Goal: Obtain resource: Download file/media

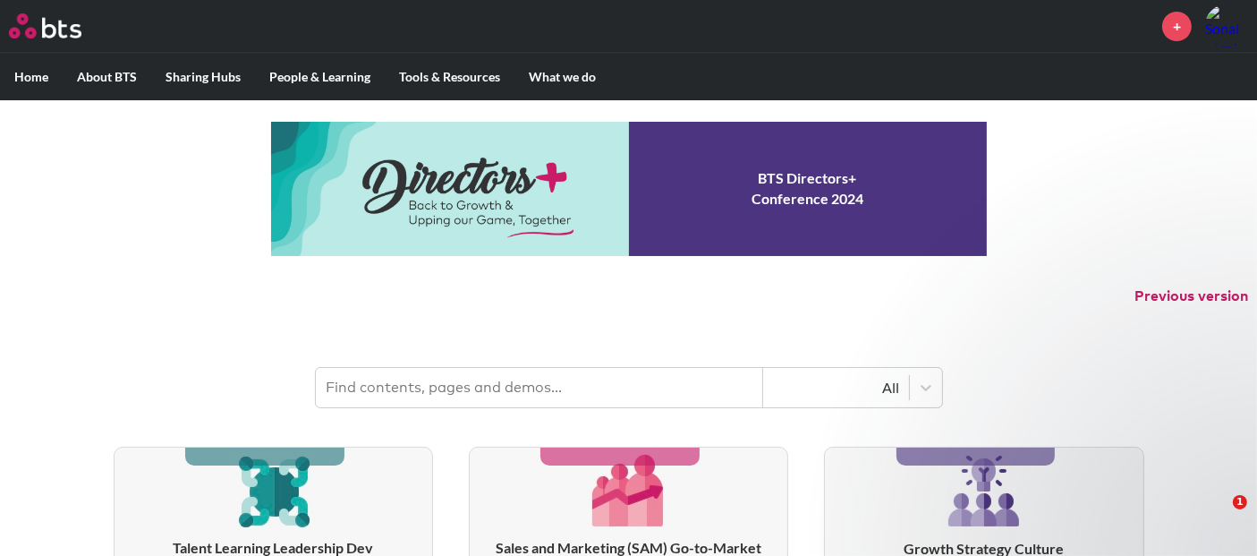
click at [495, 395] on input "text" at bounding box center [539, 387] width 447 height 39
type input "T"
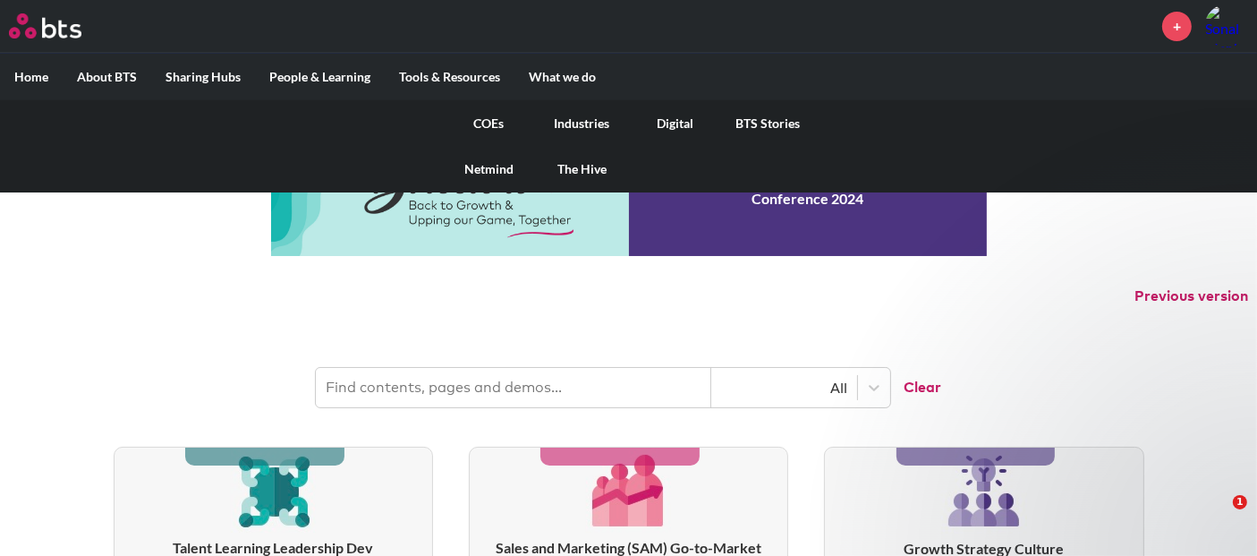
click at [696, 123] on link "Digital" at bounding box center [675, 123] width 93 height 47
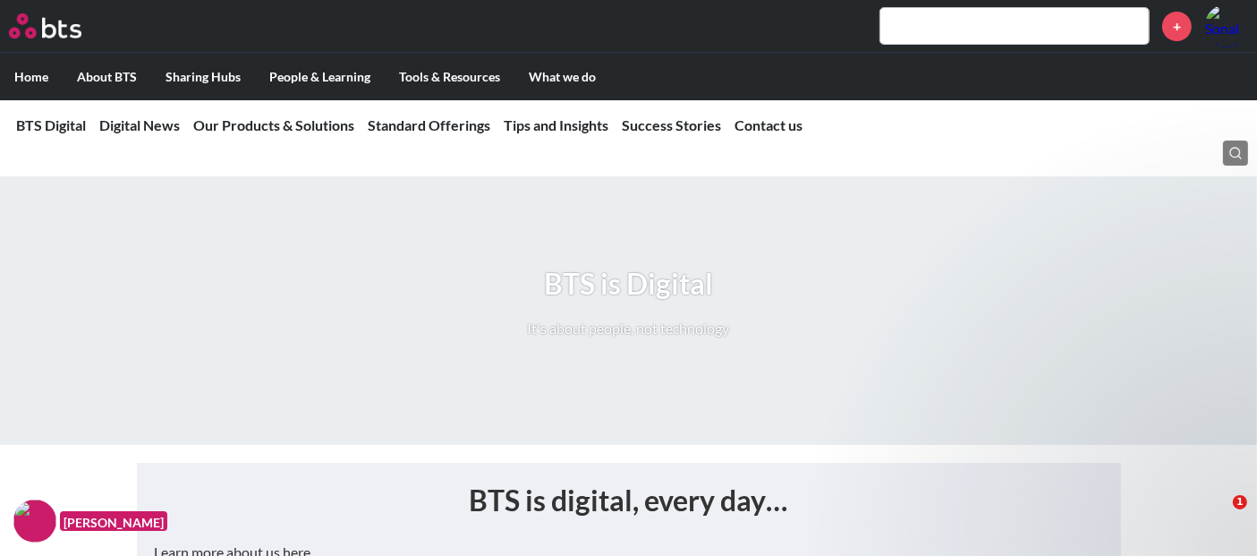
click at [914, 13] on input "text" at bounding box center [1014, 26] width 268 height 36
type input "T"
type input "h"
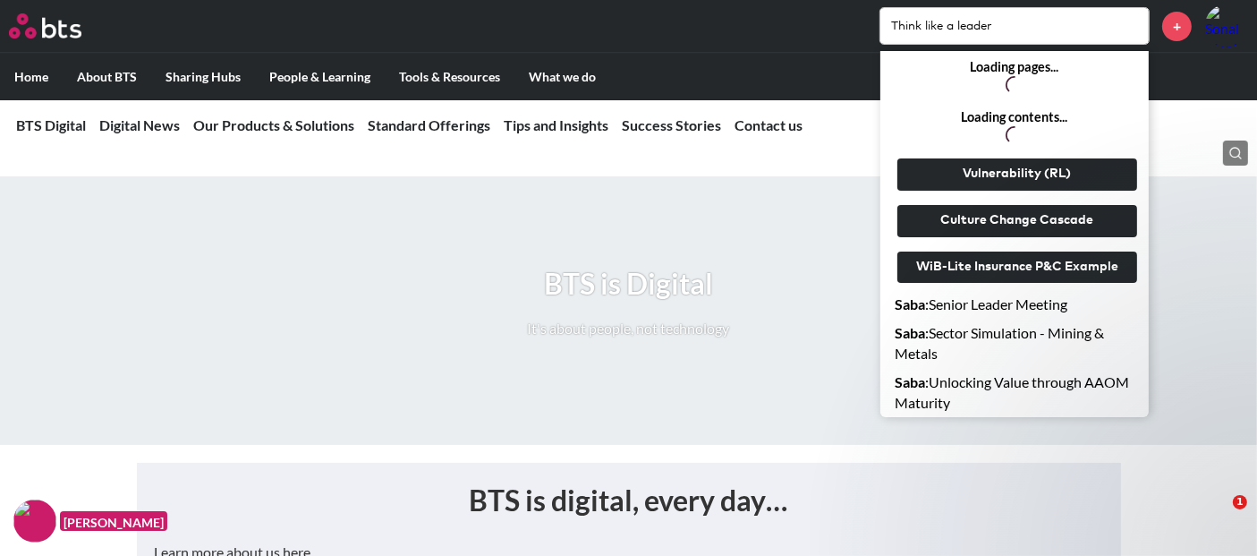
type input "Think like a leader"
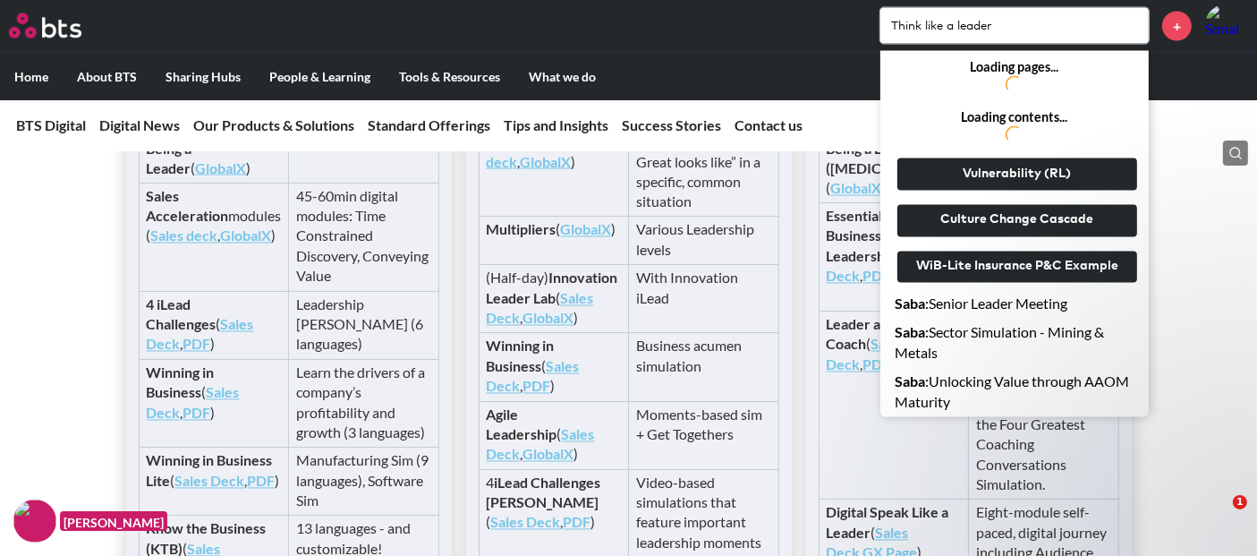
scroll to position [3181, 0]
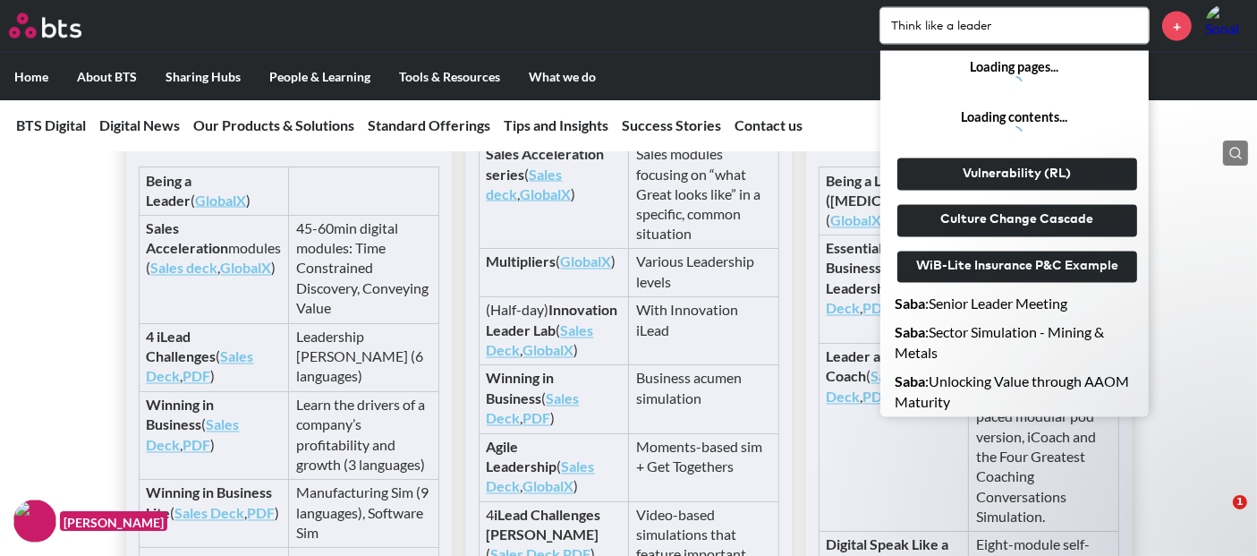
click at [847, 344] on td "Essentials of Business Leadership ( Sales Deck , PDF )" at bounding box center [894, 289] width 150 height 108
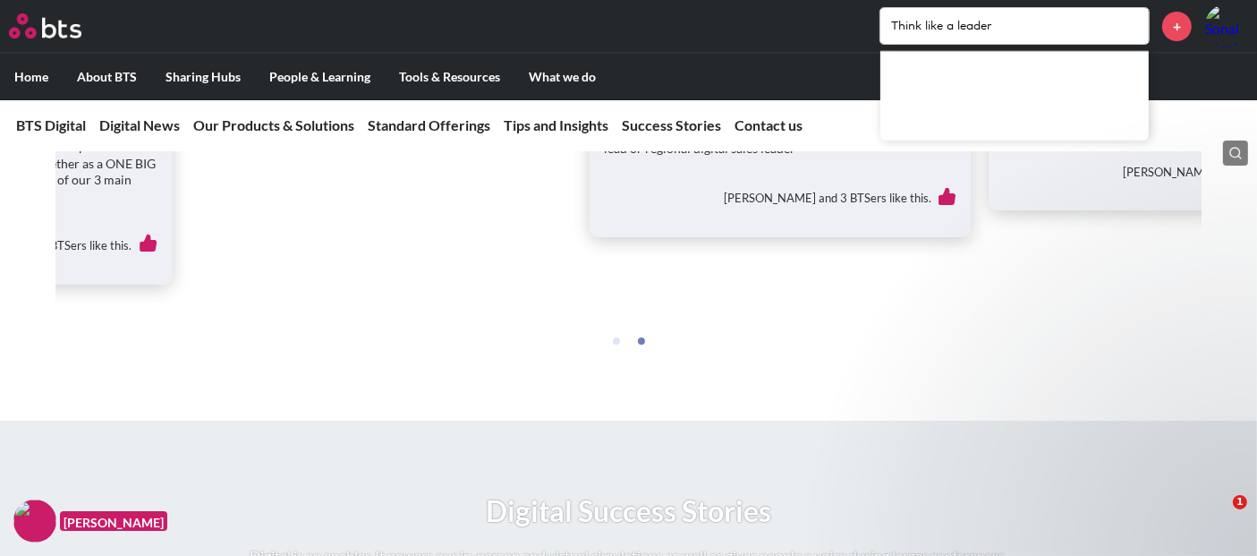
scroll to position [6628, 0]
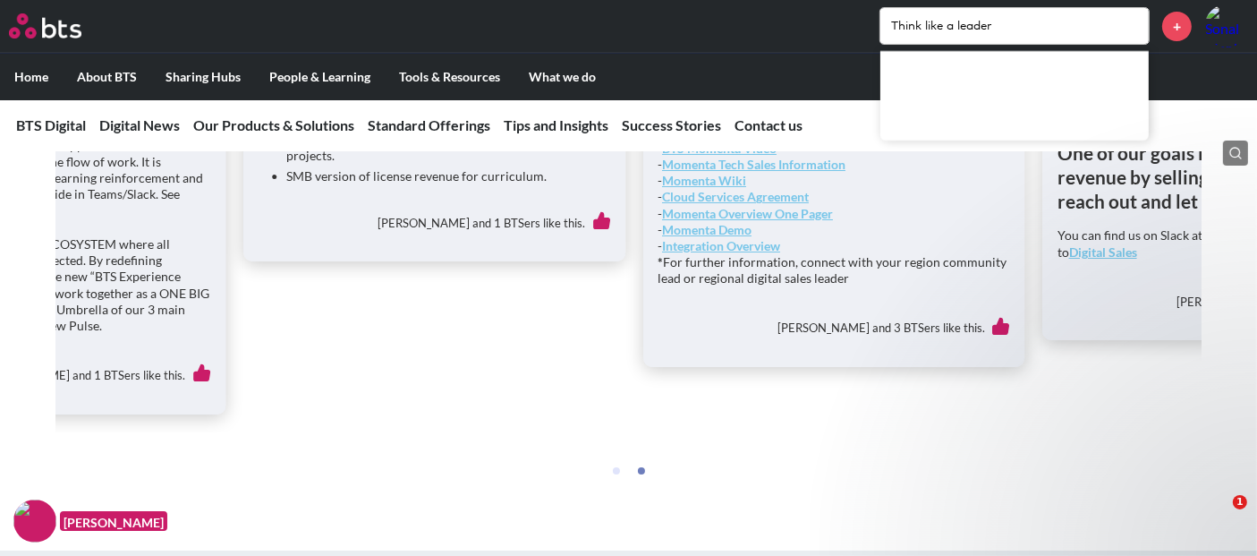
drag, startPoint x: 361, startPoint y: 379, endPoint x: 490, endPoint y: 372, distance: 129.0
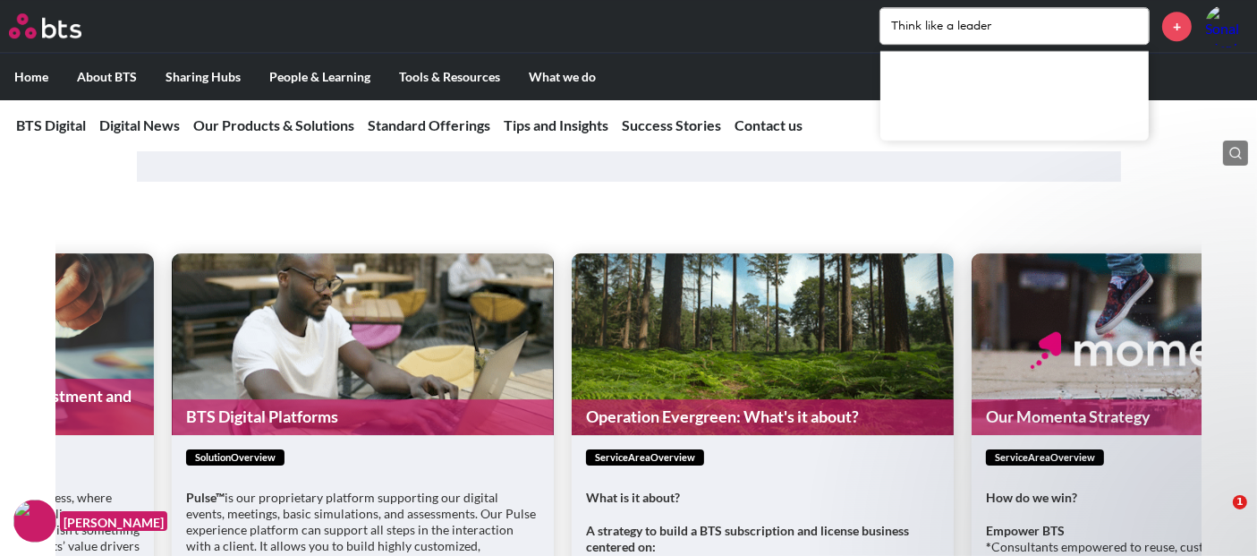
scroll to position [5832, 0]
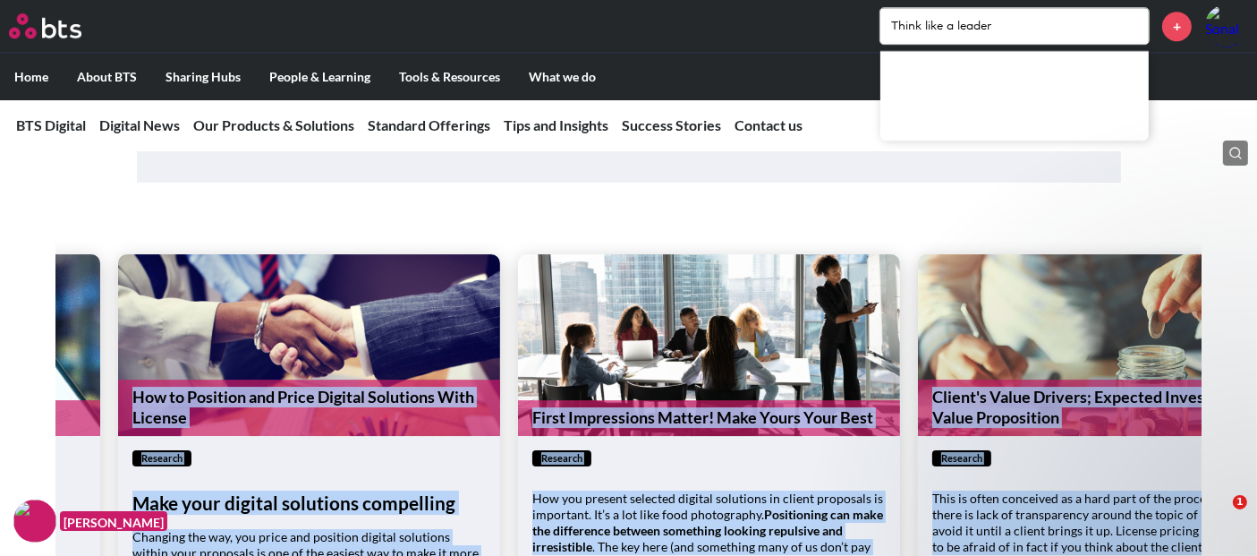
drag, startPoint x: 278, startPoint y: 308, endPoint x: 1271, endPoint y: 261, distance: 994.3
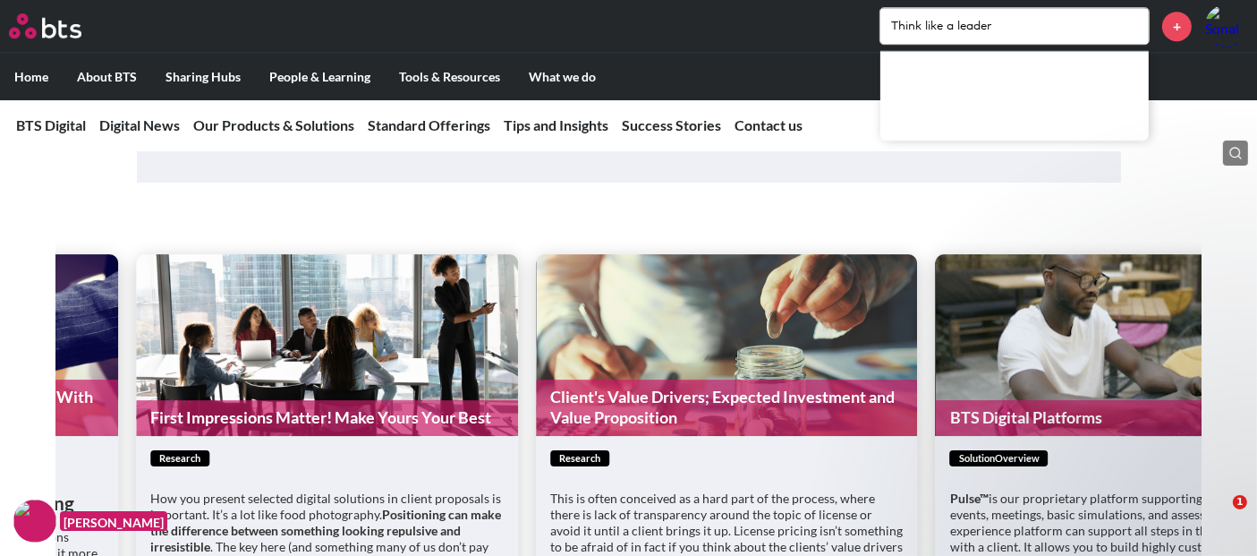
click at [1003, 23] on input "Think like a leader" at bounding box center [1014, 26] width 268 height 36
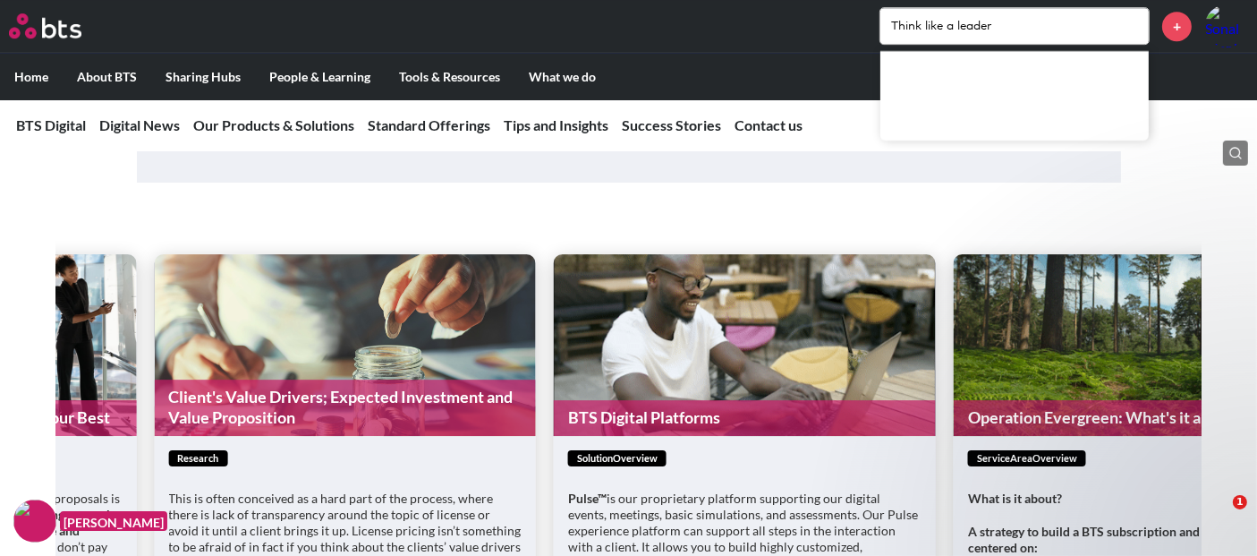
click at [1028, 27] on input "Think like a leader" at bounding box center [1014, 26] width 268 height 36
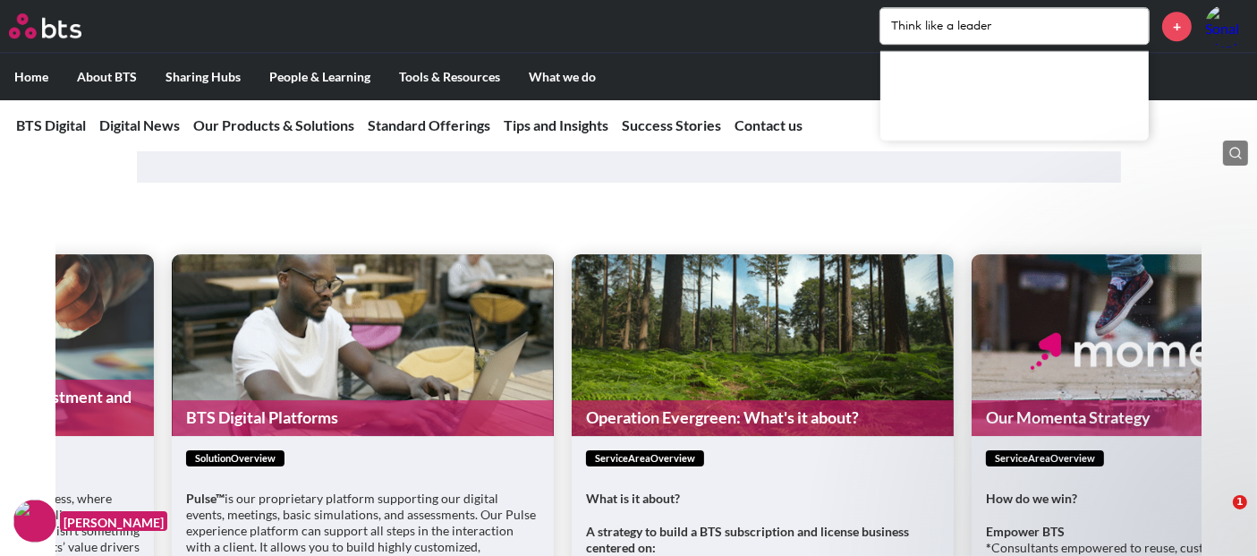
drag, startPoint x: 1023, startPoint y: 25, endPoint x: 742, endPoint y: 17, distance: 281.1
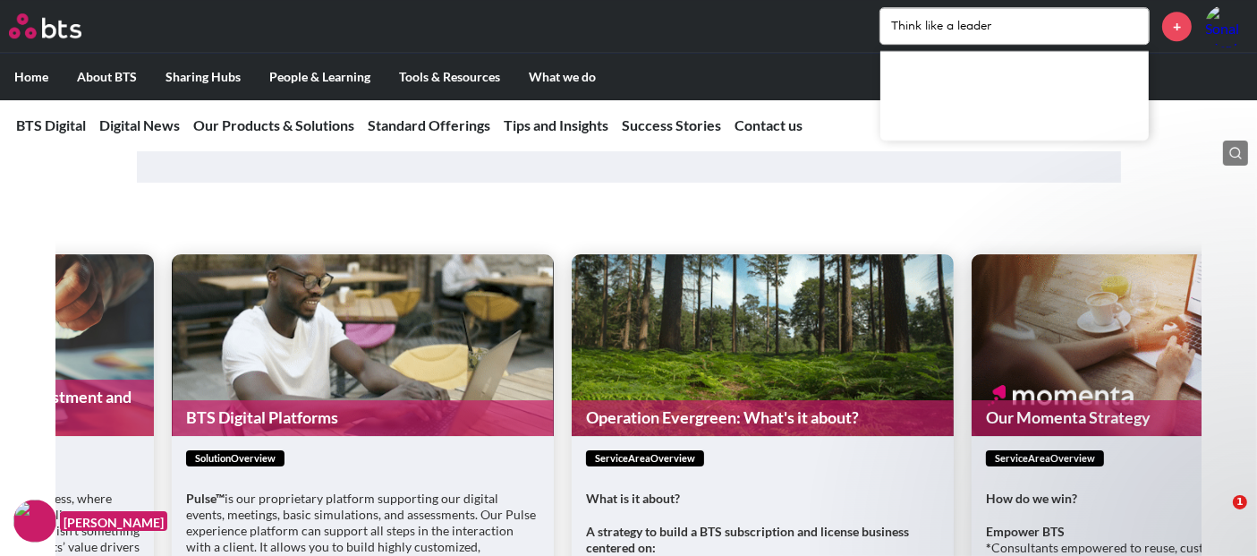
click at [742, 17] on div "Think like a leader +" at bounding box center [682, 25] width 1134 height 43
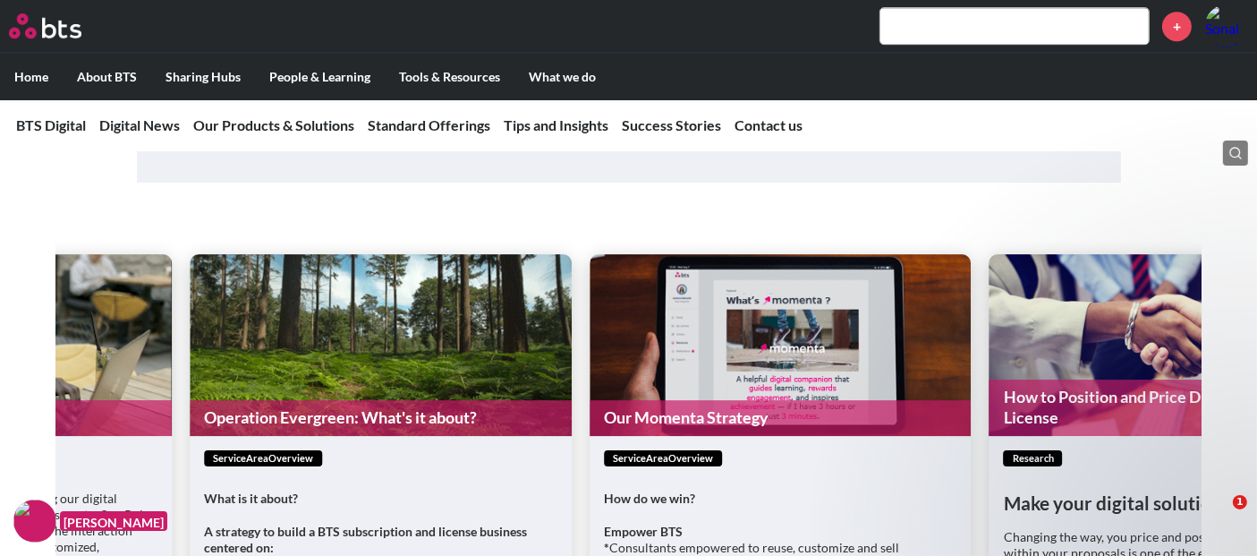
click at [958, 21] on input "text" at bounding box center [1014, 26] width 268 height 36
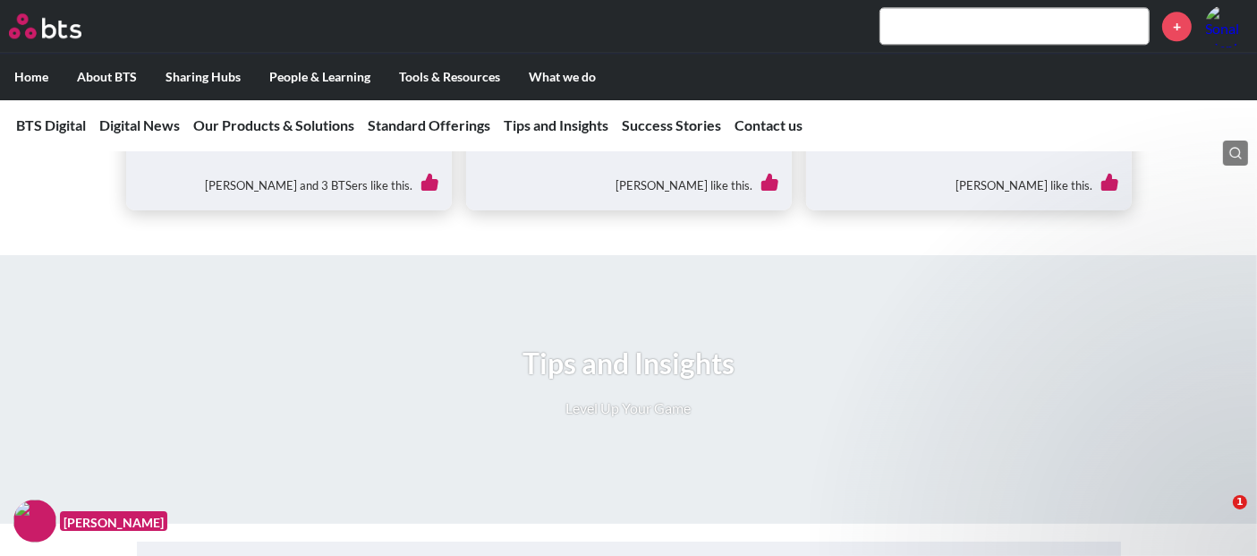
scroll to position [4374, 0]
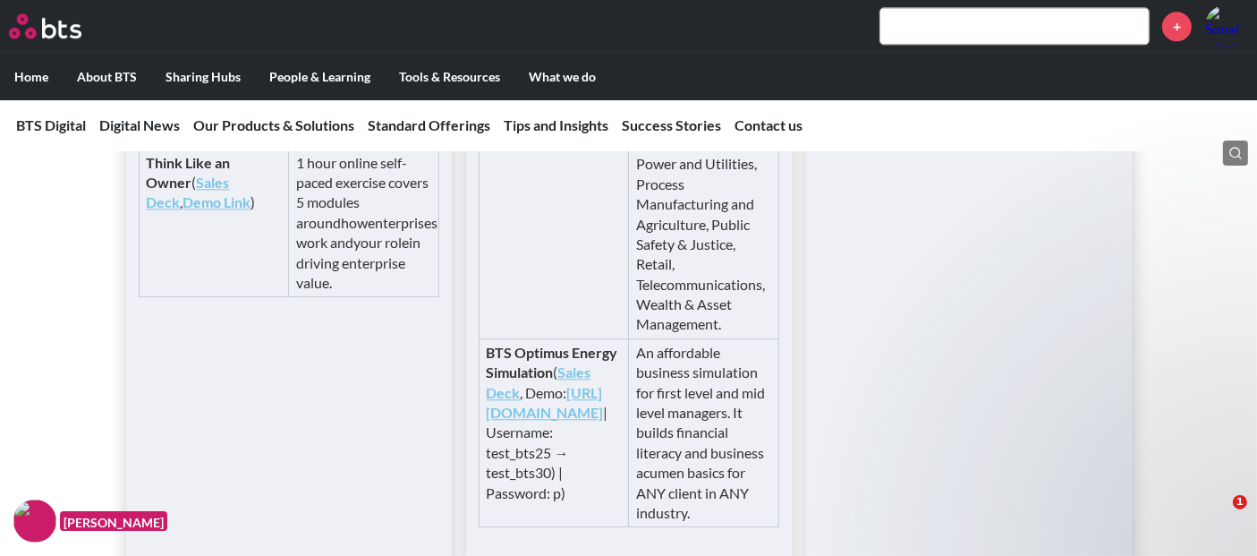
click at [1234, 152] on icon at bounding box center [1236, 153] width 14 height 14
click at [1137, 200] on input "Think like an Leader" at bounding box center [1073, 198] width 170 height 14
type input "Think"
click at [182, 196] on link "Sales Deck" at bounding box center [188, 192] width 83 height 37
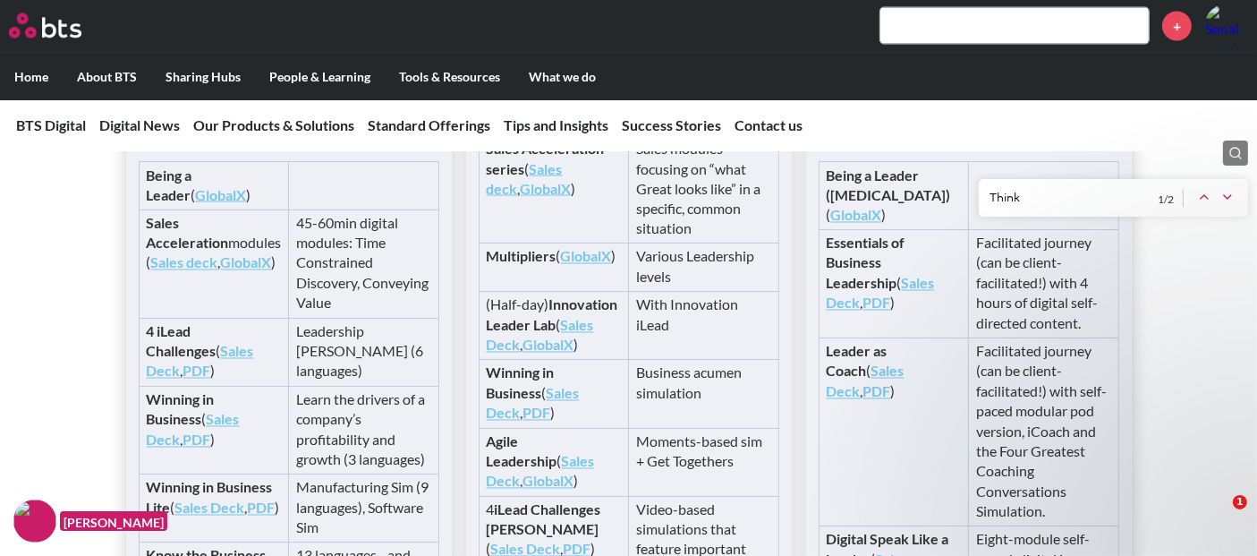
scroll to position [3181, 0]
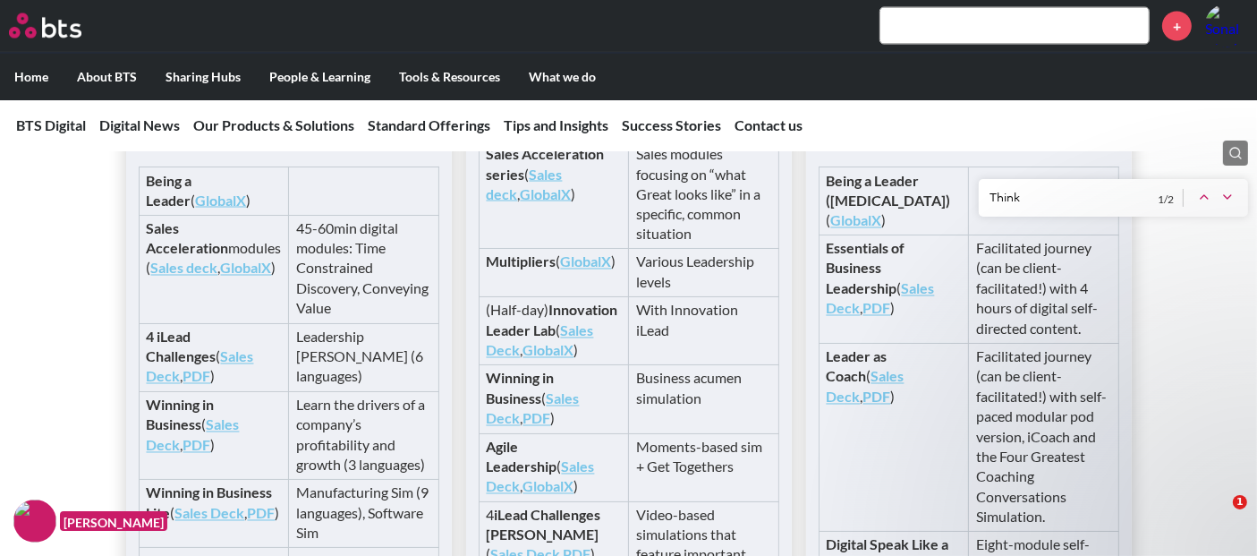
click at [866, 229] on link "GlobalX" at bounding box center [856, 220] width 51 height 17
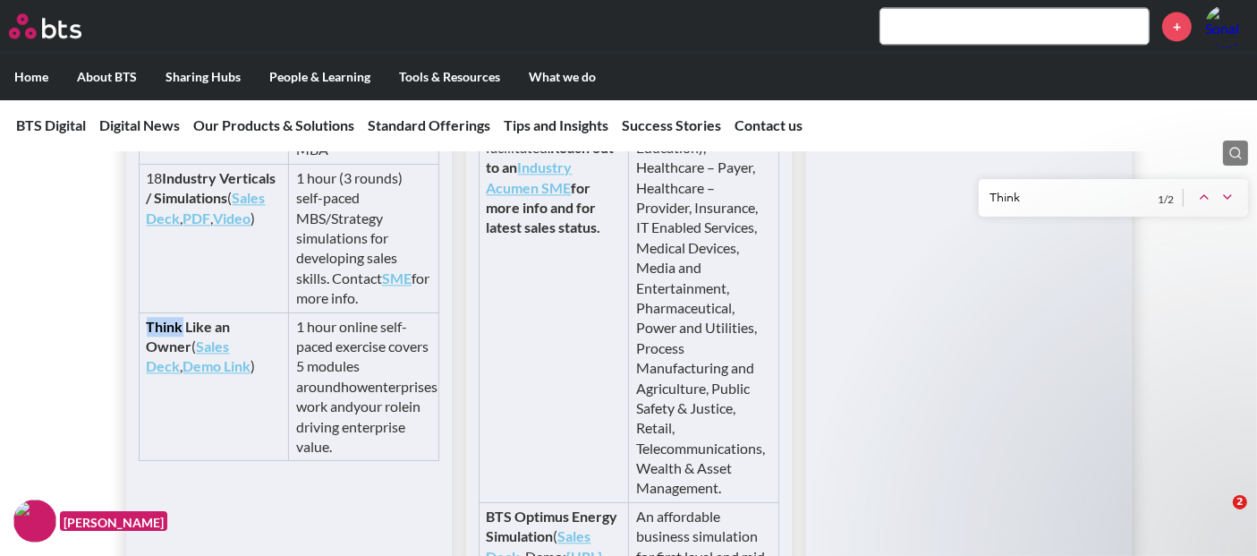
scroll to position [4241, 0]
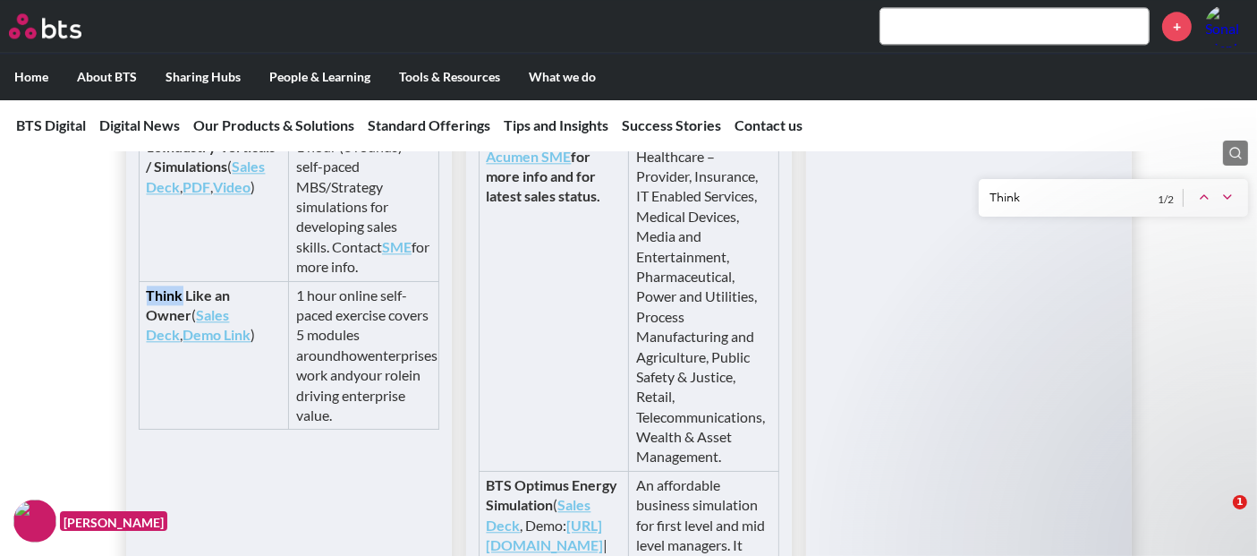
click at [176, 326] on link "Sales Deck" at bounding box center [188, 324] width 83 height 37
click at [176, 327] on link "Sales Deck" at bounding box center [188, 324] width 83 height 37
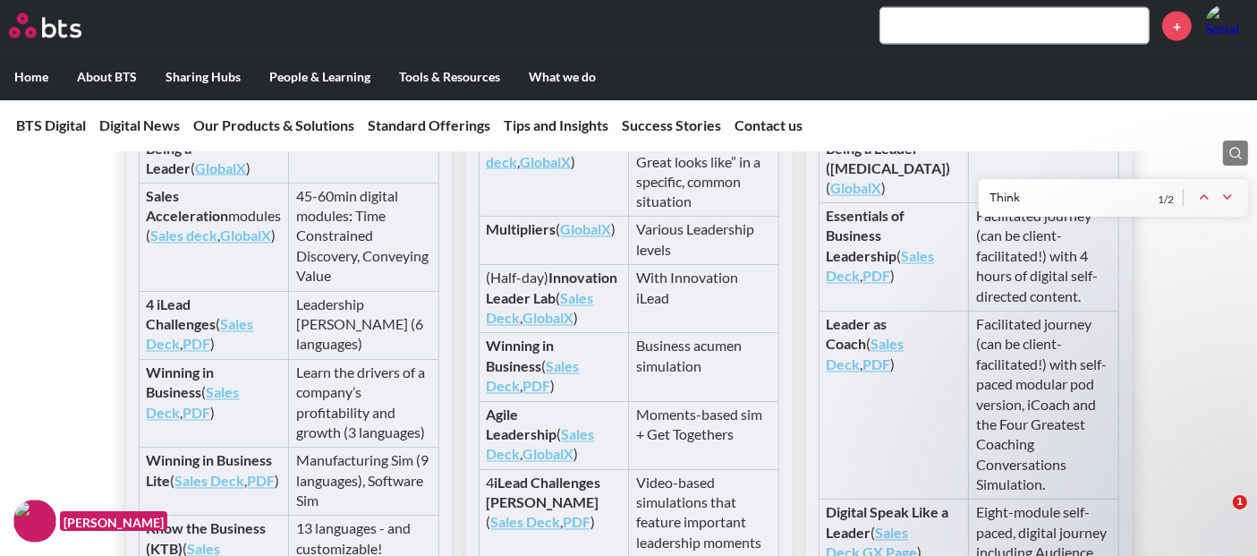
scroll to position [3181, 0]
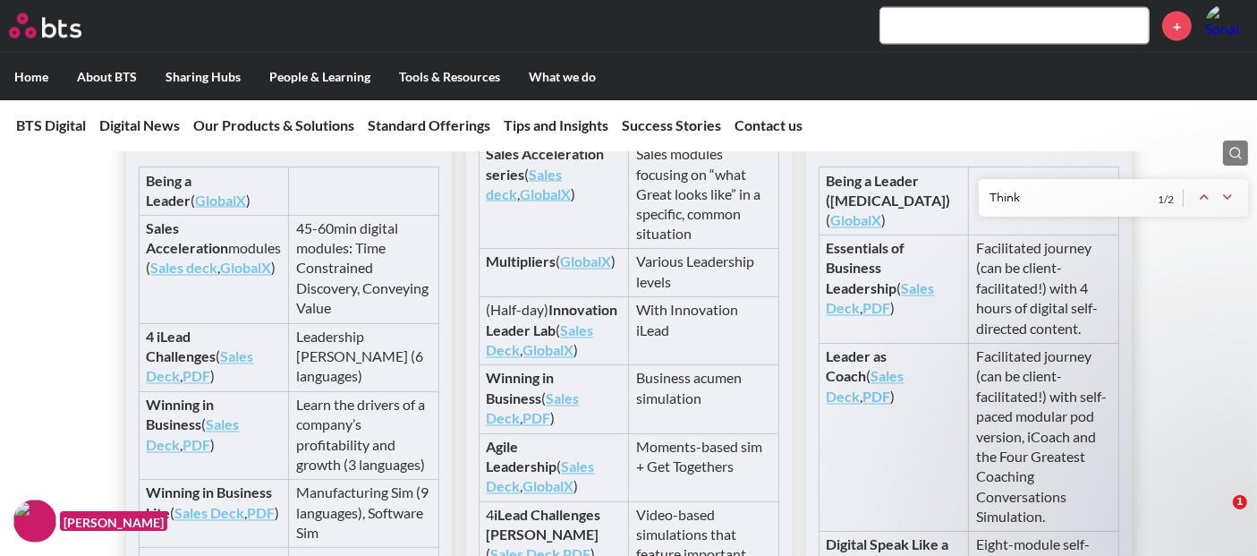
click at [196, 208] on link "GlobalX" at bounding box center [221, 199] width 51 height 17
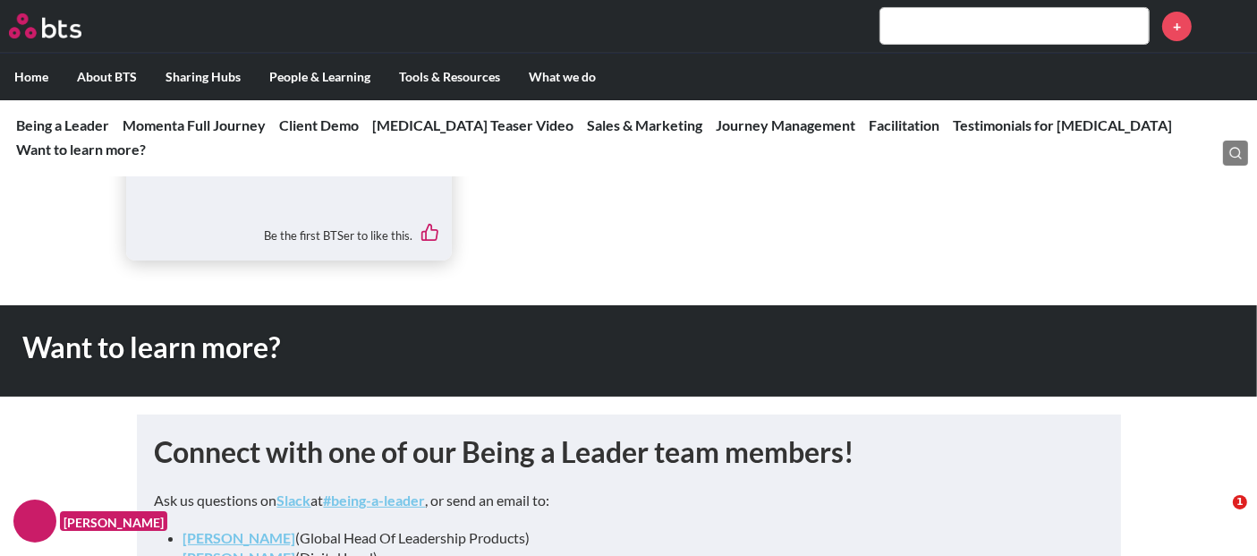
scroll to position [7096, 0]
